Goal: Task Accomplishment & Management: Manage account settings

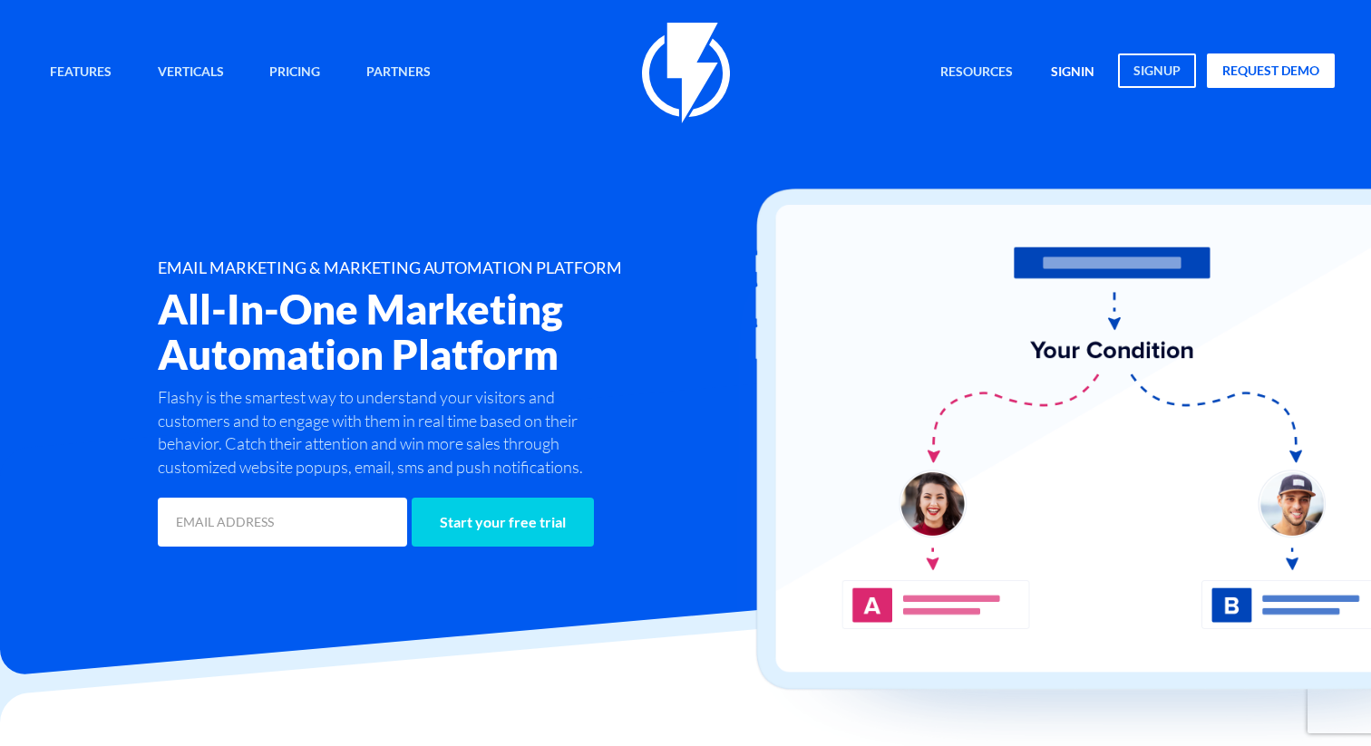
click at [1071, 70] on link "signin" at bounding box center [1072, 72] width 71 height 39
click at [1083, 73] on link "signin" at bounding box center [1072, 72] width 71 height 39
